Goal: Use online tool/utility: Utilize a website feature to perform a specific function

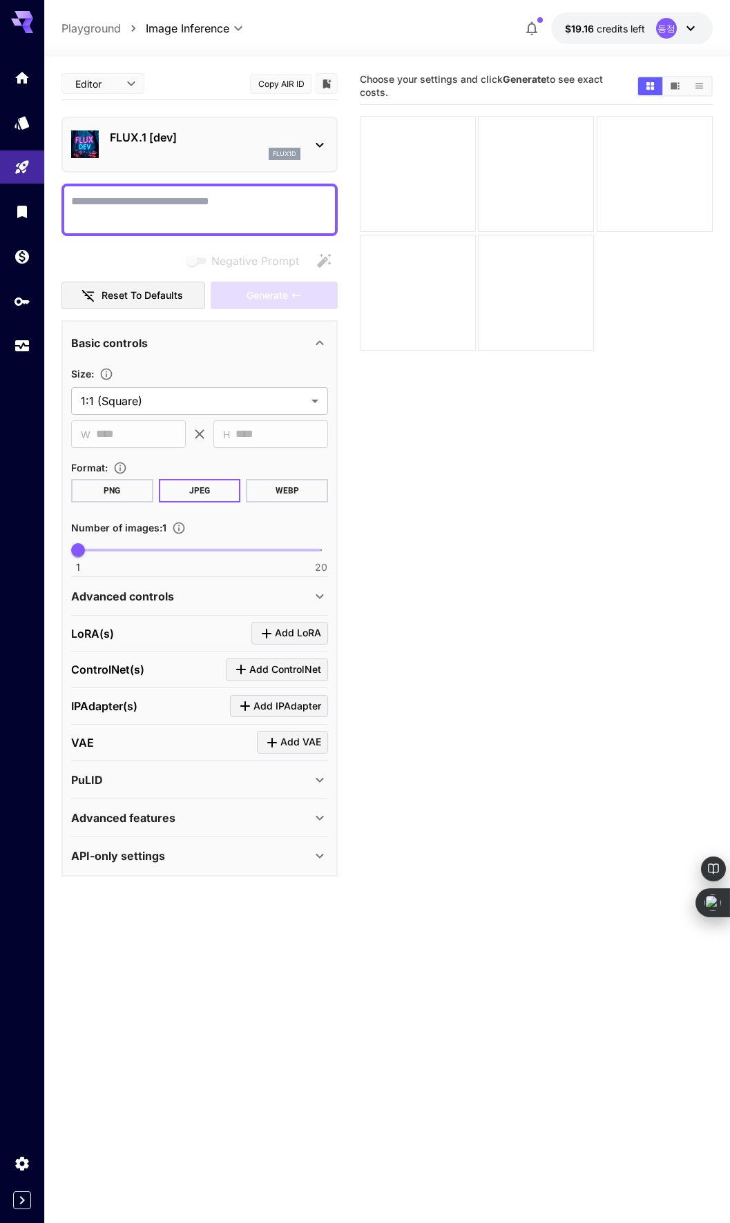
click at [322, 139] on icon at bounding box center [319, 145] width 17 height 17
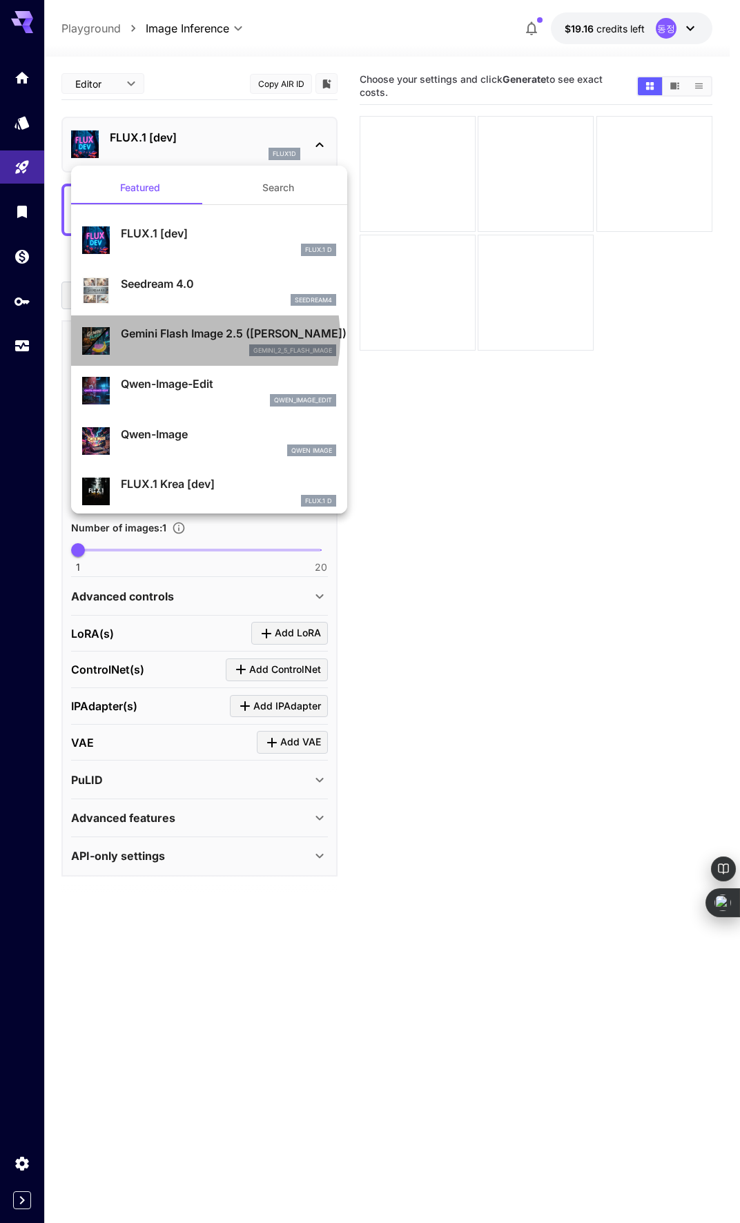
click at [182, 338] on p "Gemini Flash Image 2.5 ([PERSON_NAME])" at bounding box center [228, 333] width 215 height 17
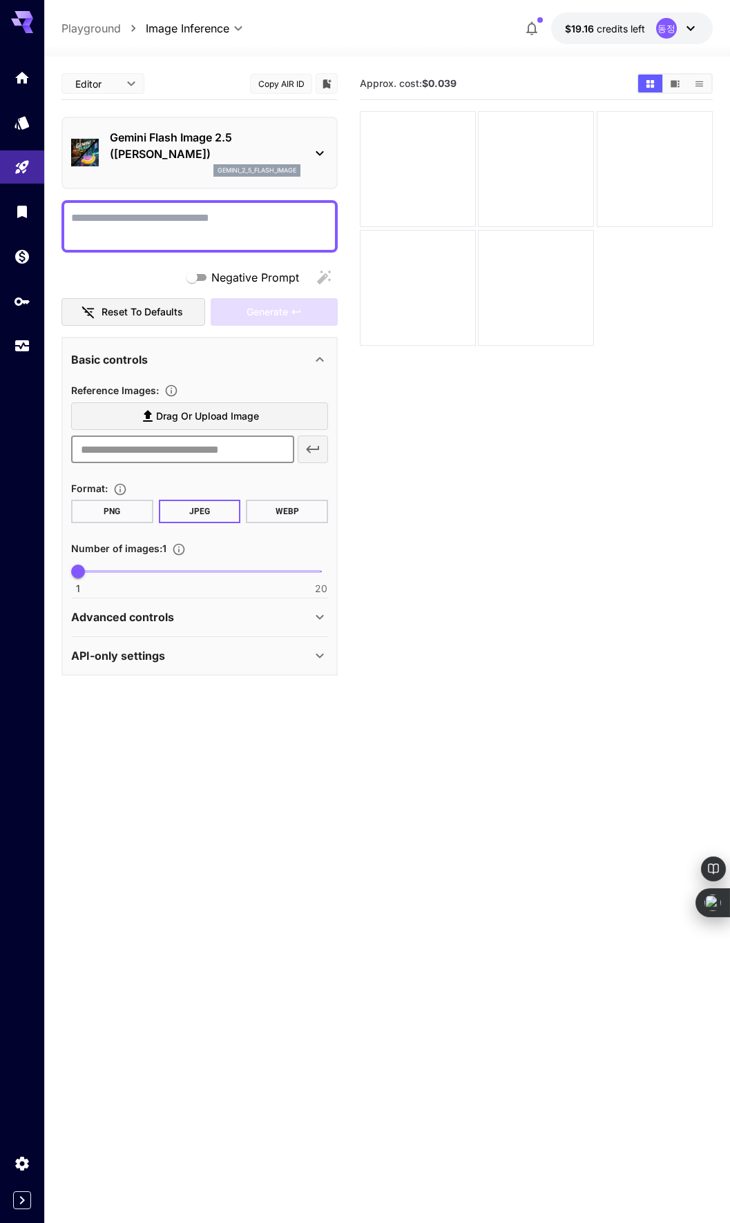
drag, startPoint x: 215, startPoint y: 454, endPoint x: 217, endPoint y: 444, distance: 9.8
click at [215, 454] on input "text" at bounding box center [182, 450] width 223 height 28
click at [144, 408] on span "Drag or upload image" at bounding box center [198, 416] width 119 height 17
click at [0, 0] on input "Drag or upload image" at bounding box center [0, 0] width 0 height 0
click at [240, 416] on span "Drag or upload image" at bounding box center [207, 416] width 103 height 17
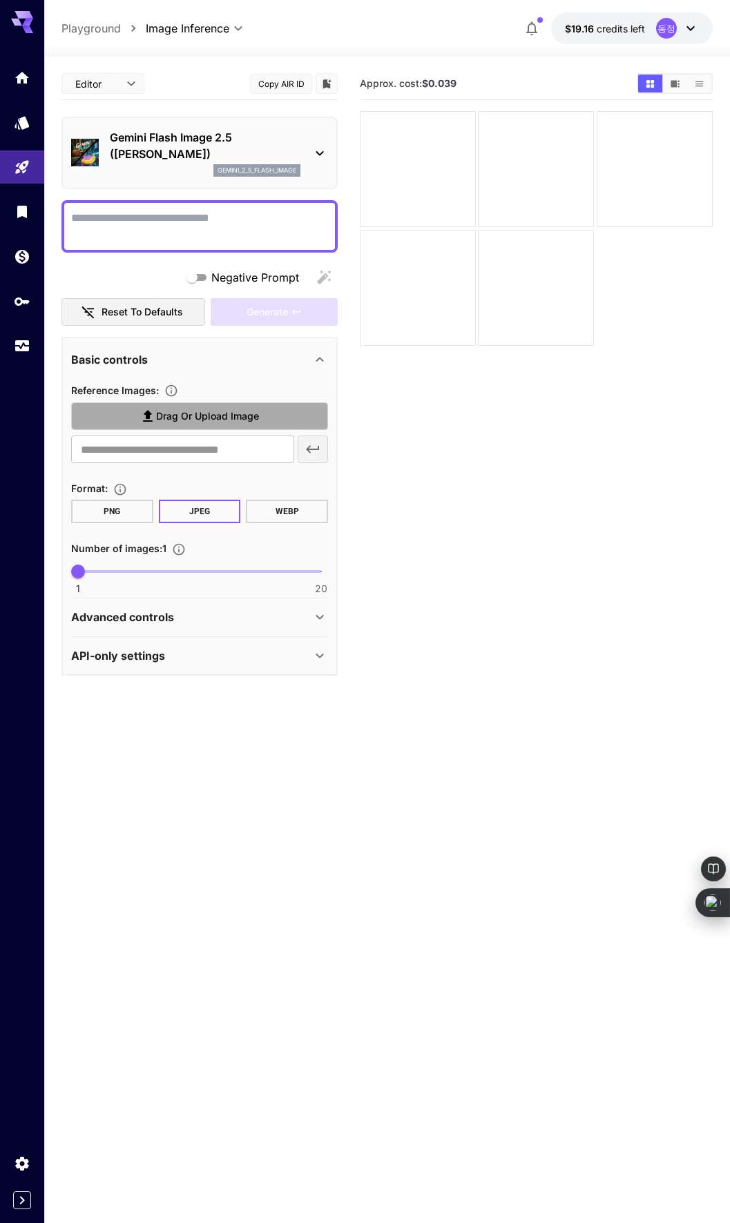
click at [0, 0] on input "Drag or upload image" at bounding box center [0, 0] width 0 height 0
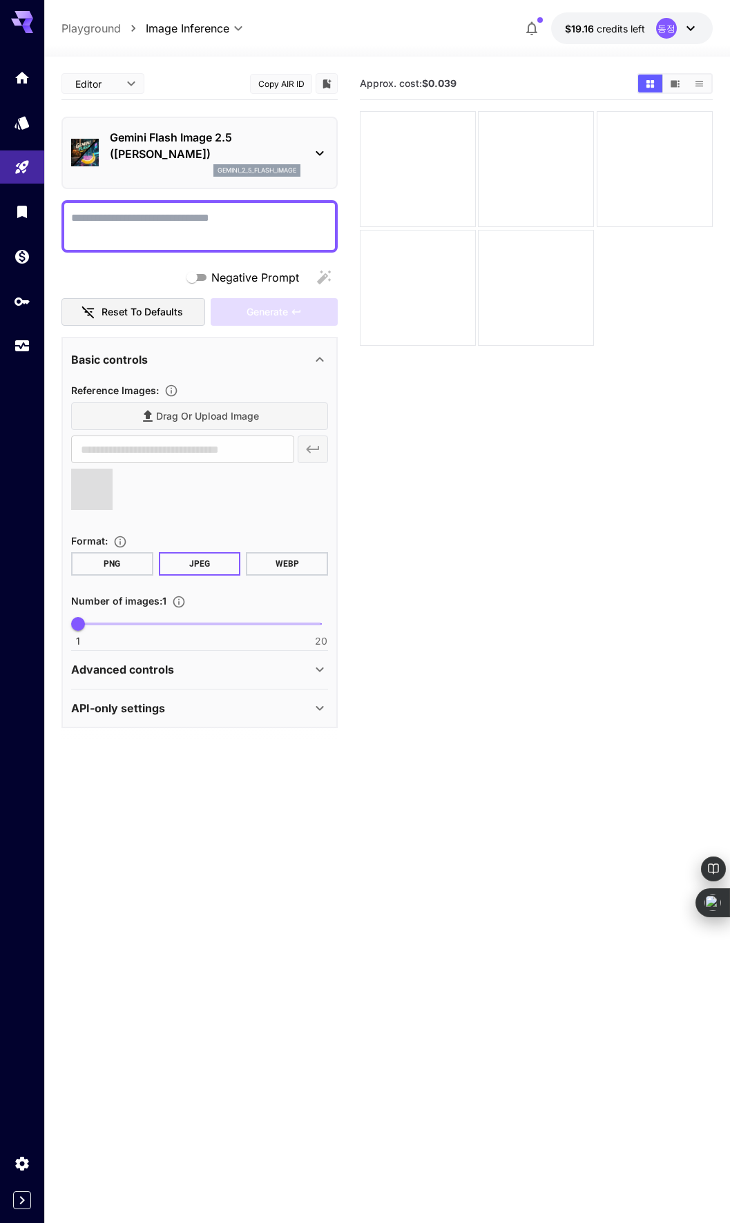
click at [228, 222] on textarea "Negative Prompt" at bounding box center [199, 226] width 257 height 33
type textarea "*"
type input "**********"
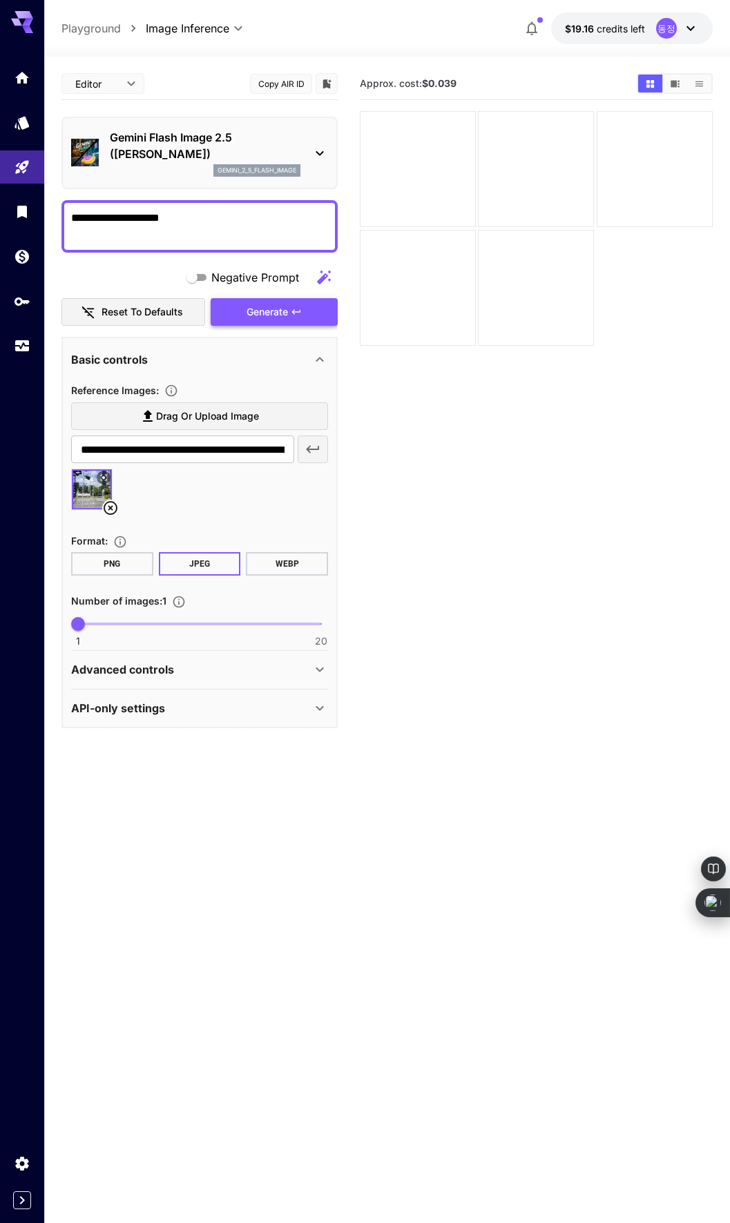
type textarea "**********"
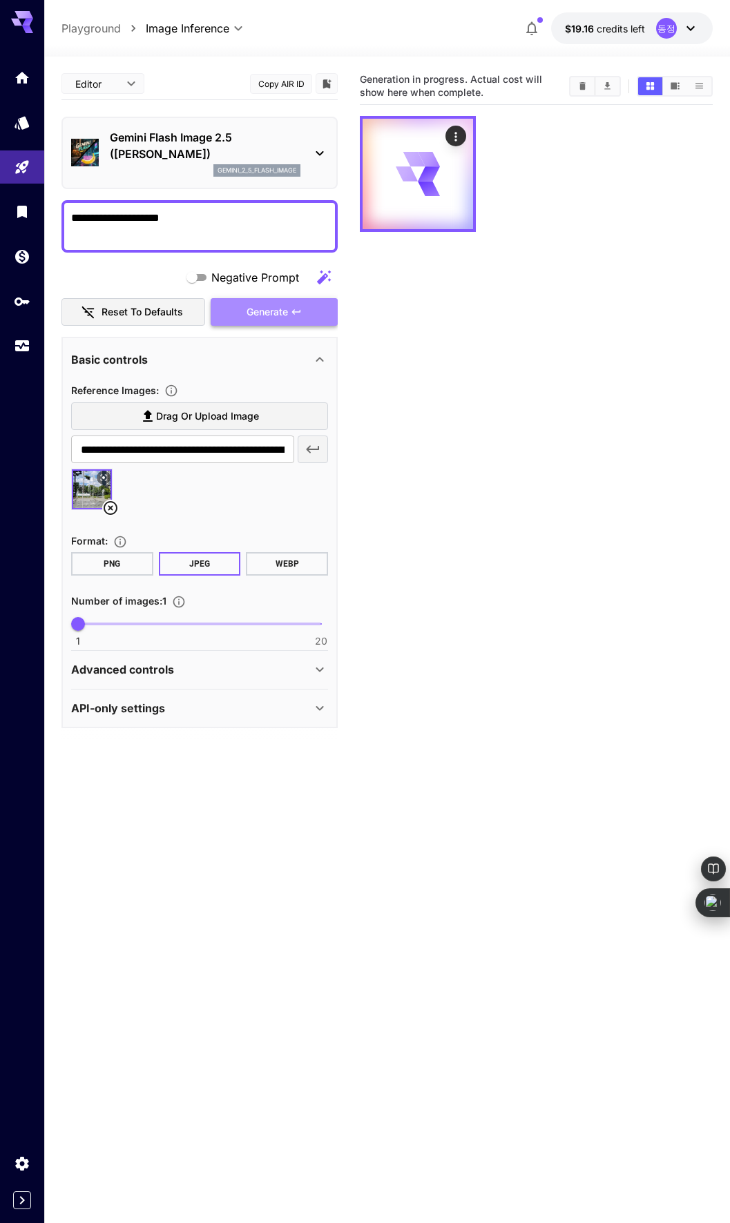
click at [271, 313] on span "Generate" at bounding box center [266, 312] width 41 height 17
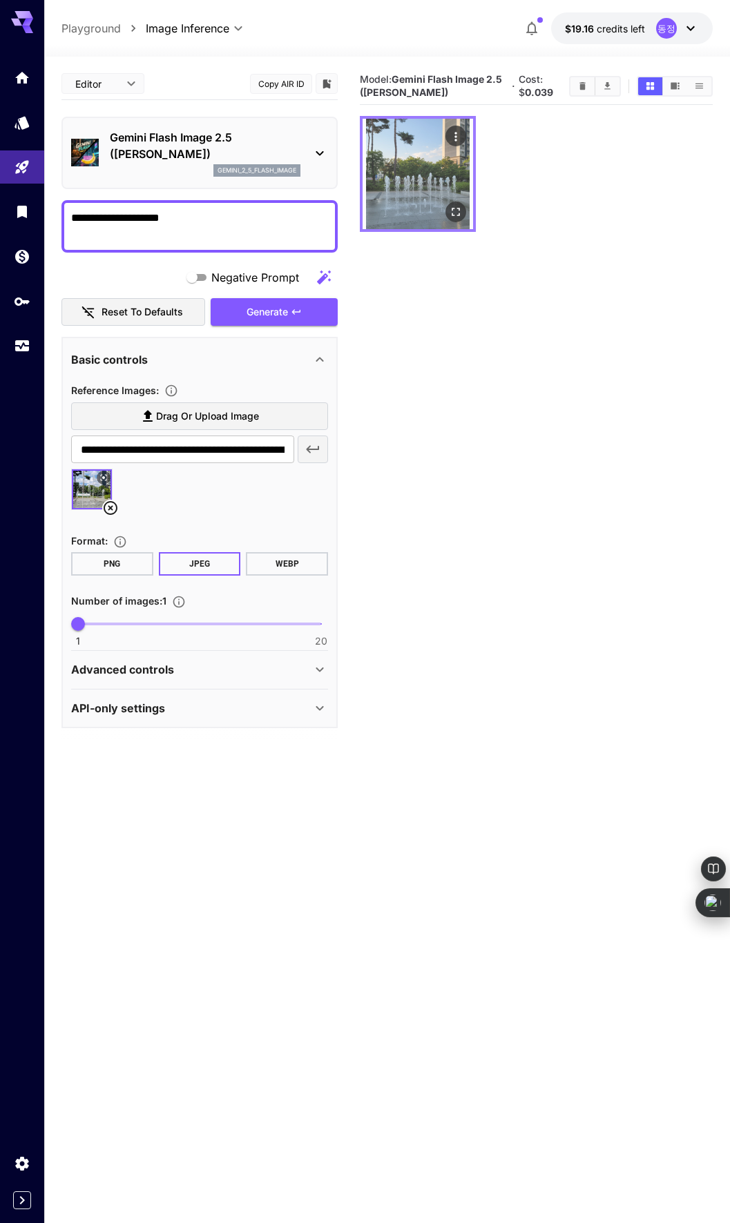
click at [436, 197] on img at bounding box center [417, 174] width 110 height 110
click at [448, 204] on button "Open in fullscreen" at bounding box center [455, 212] width 21 height 21
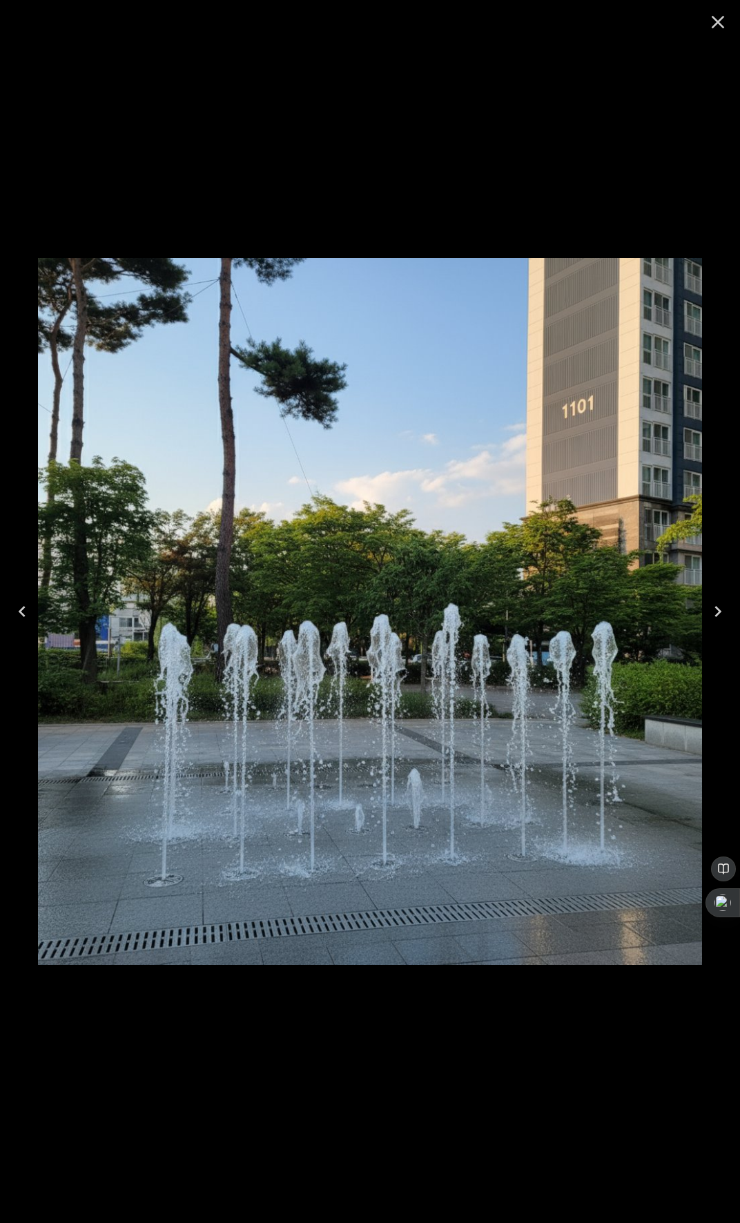
click at [710, 29] on icon "Close" at bounding box center [718, 22] width 22 height 22
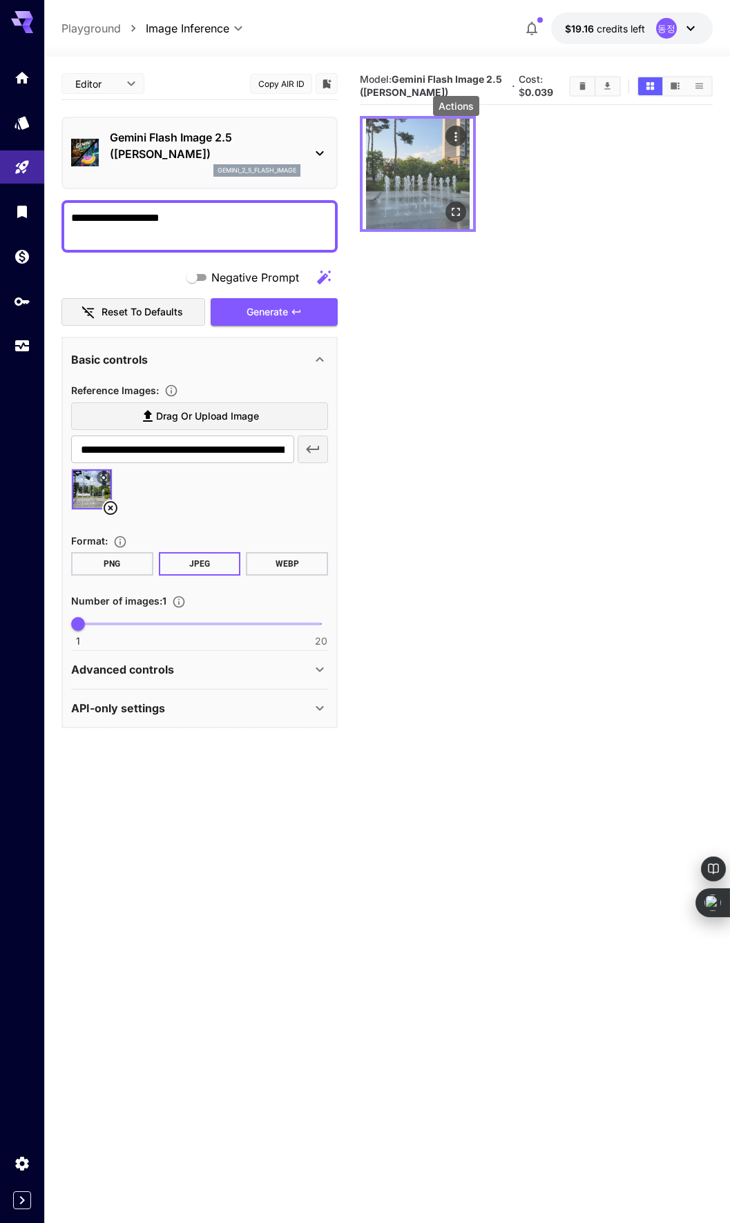
click at [454, 135] on icon "Actions" at bounding box center [456, 137] width 14 height 14
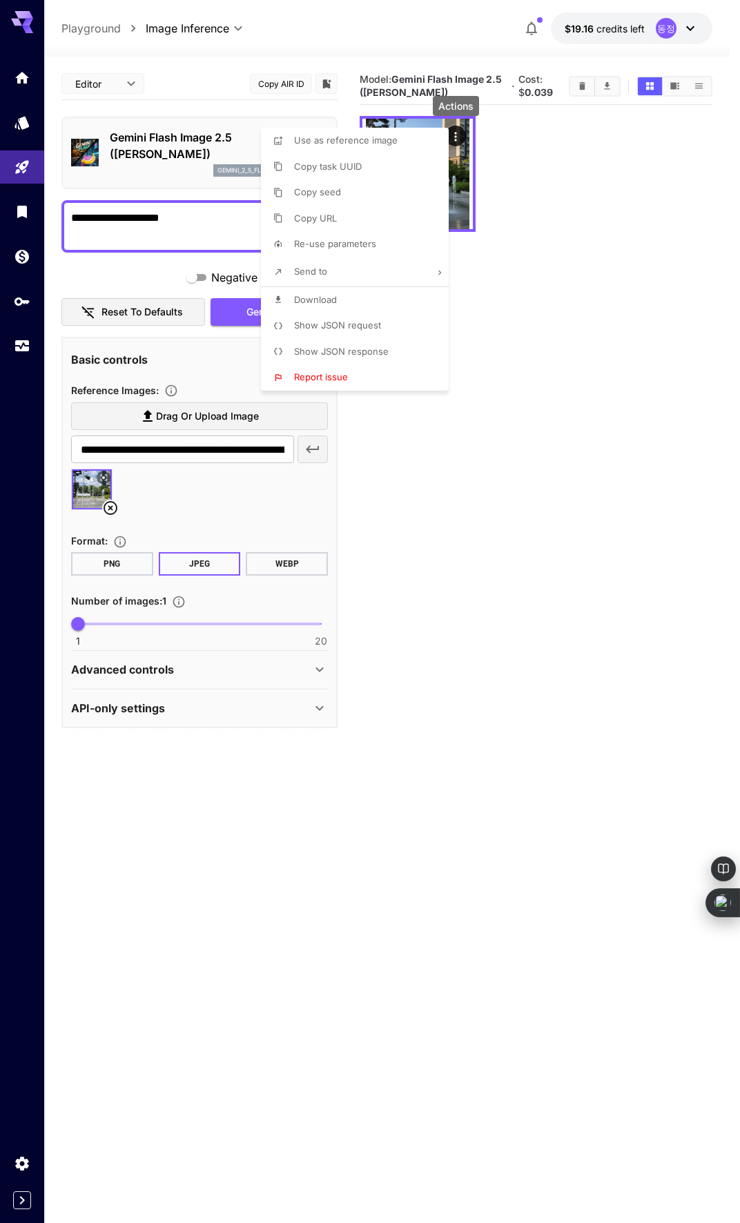
click at [326, 291] on li "Download" at bounding box center [359, 300] width 196 height 26
click at [594, 280] on div at bounding box center [370, 611] width 740 height 1223
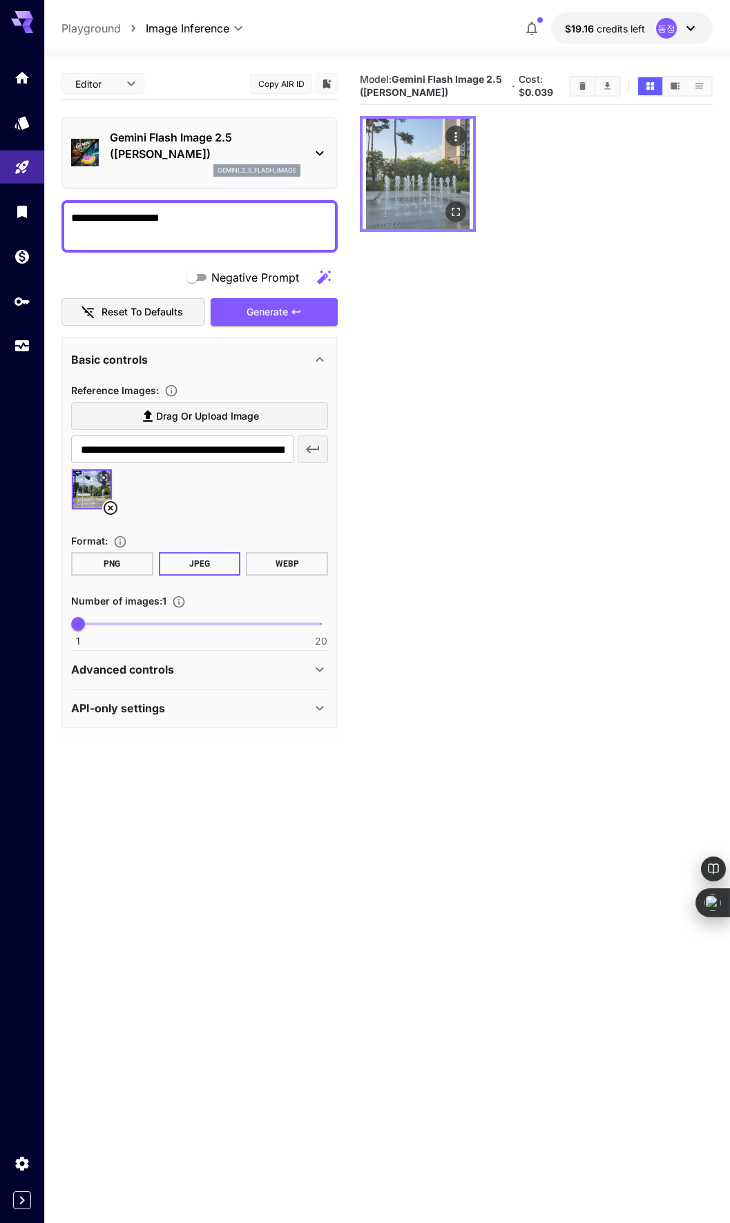
click at [458, 214] on icon "Open in fullscreen" at bounding box center [456, 213] width 14 height 14
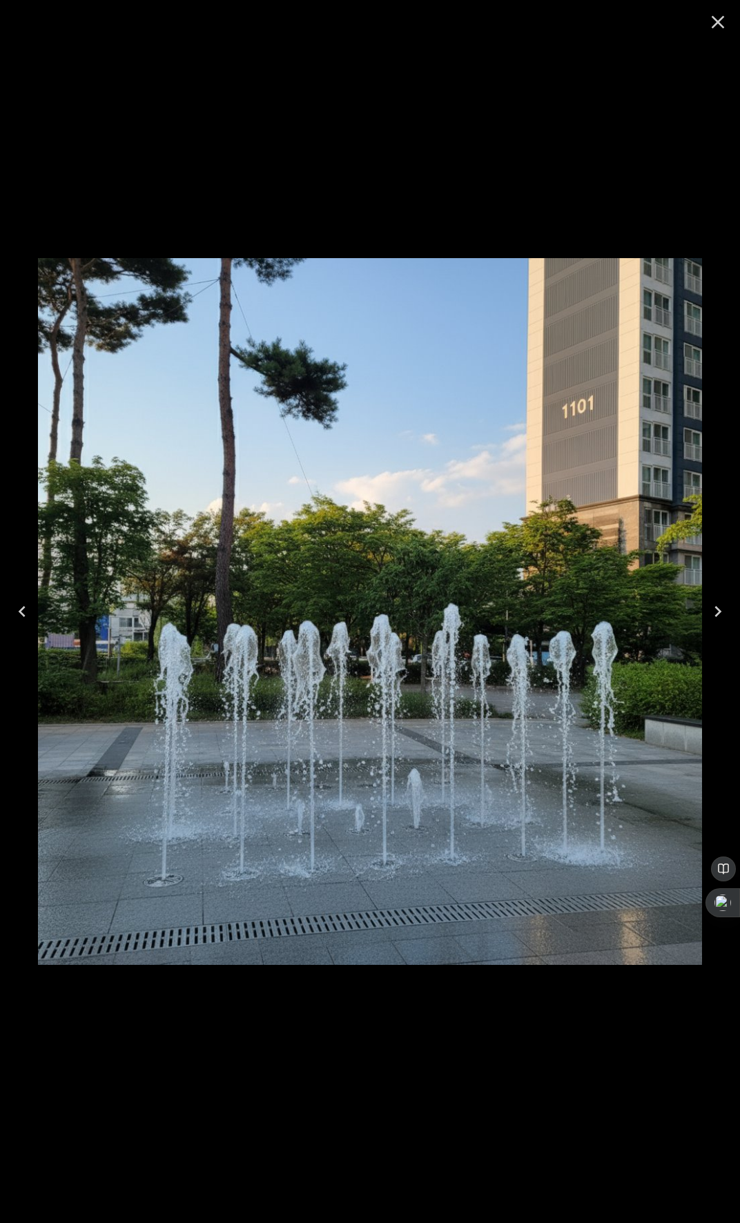
click at [713, 17] on icon "Close" at bounding box center [718, 22] width 13 height 13
